Goal: Task Accomplishment & Management: Manage account settings

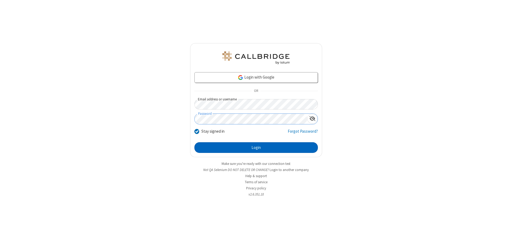
click at [256, 148] on button "Login" at bounding box center [255, 147] width 123 height 11
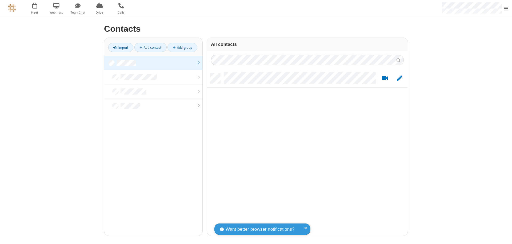
scroll to position [4, 4]
click at [153, 63] on link at bounding box center [153, 63] width 98 height 14
click at [150, 47] on link "Add contact" at bounding box center [150, 47] width 32 height 9
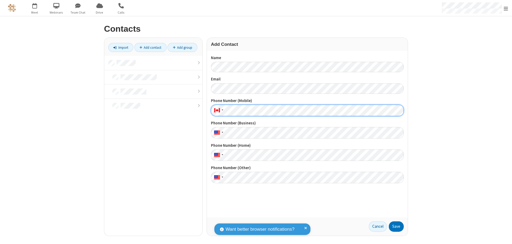
click at [396, 227] on button "Save" at bounding box center [396, 227] width 15 height 11
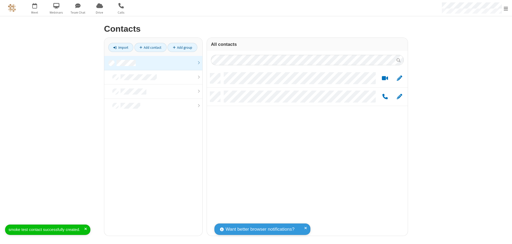
scroll to position [163, 197]
click at [150, 47] on link "Add contact" at bounding box center [150, 47] width 32 height 9
